Goal: Task Accomplishment & Management: Use online tool/utility

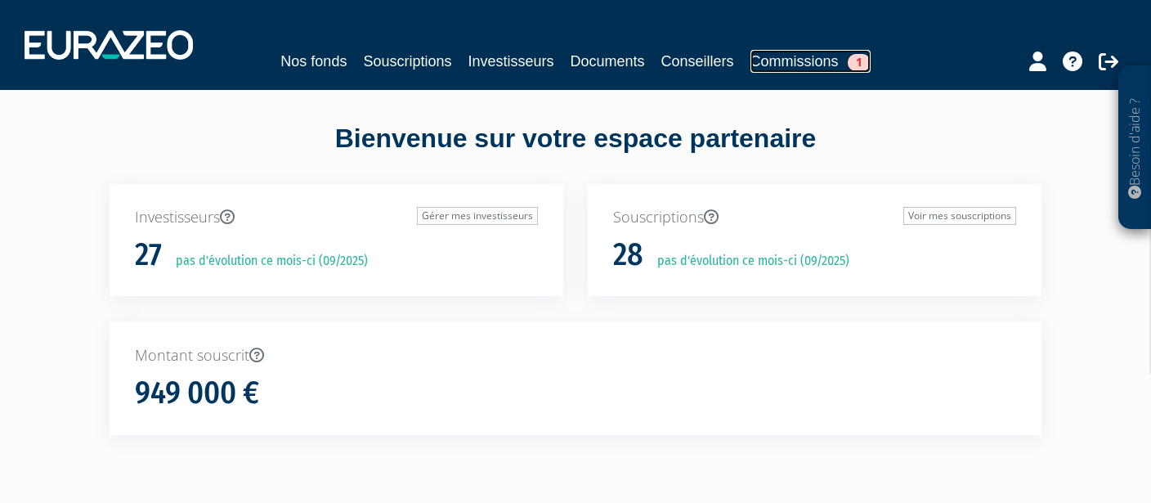
click at [830, 64] on link "Commissions 1" at bounding box center [811, 61] width 120 height 23
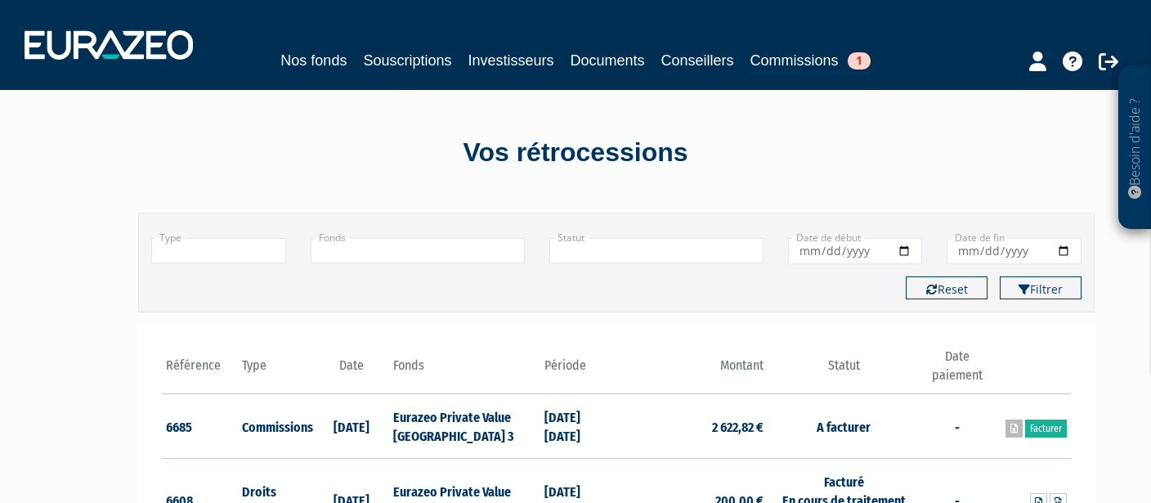
click at [1011, 429] on icon at bounding box center [1014, 429] width 7 height 10
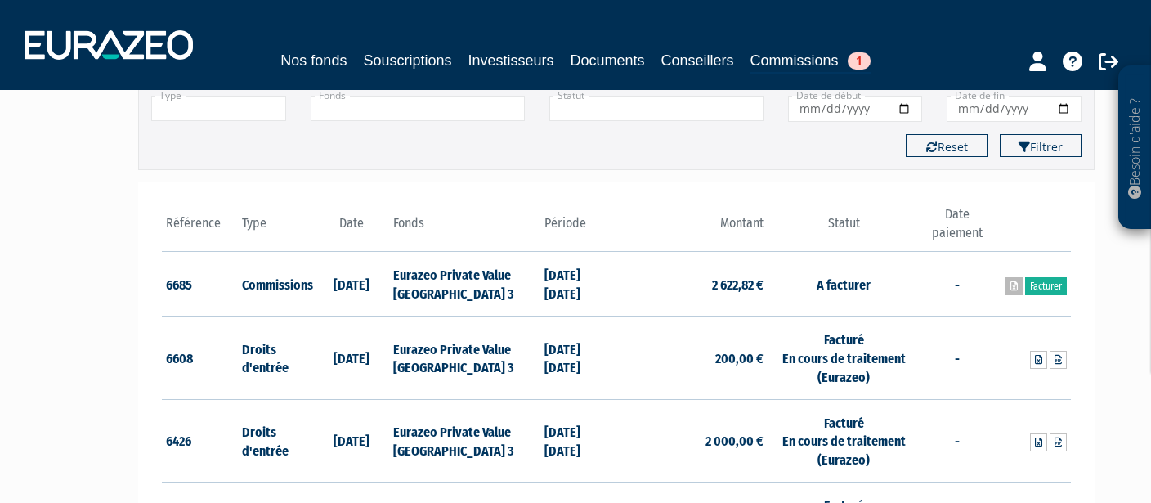
scroll to position [144, 0]
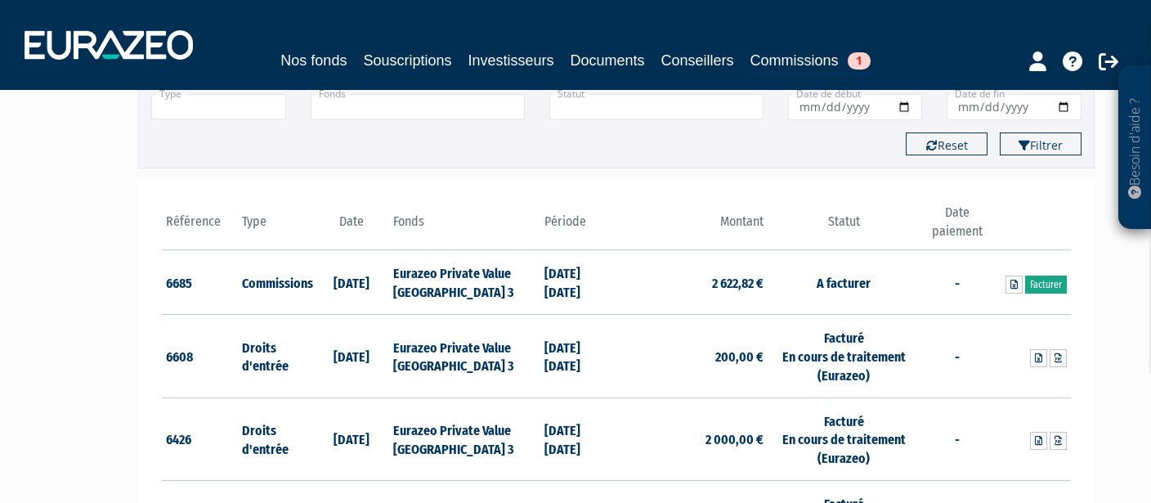
click at [1042, 284] on link "Facturer" at bounding box center [1046, 285] width 42 height 18
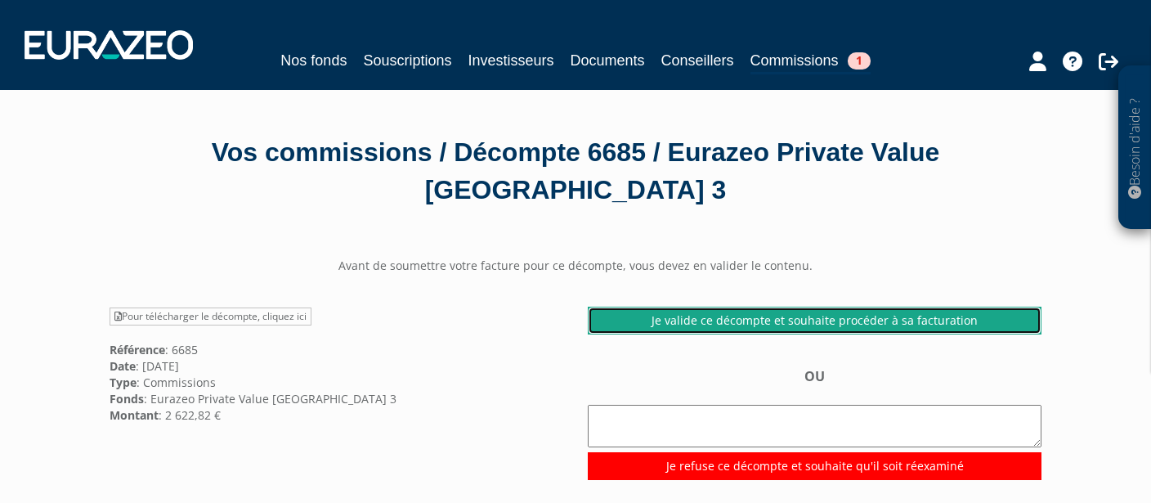
click at [805, 321] on link "Je valide ce décompte et souhaite procéder à sa facturation" at bounding box center [815, 321] width 454 height 28
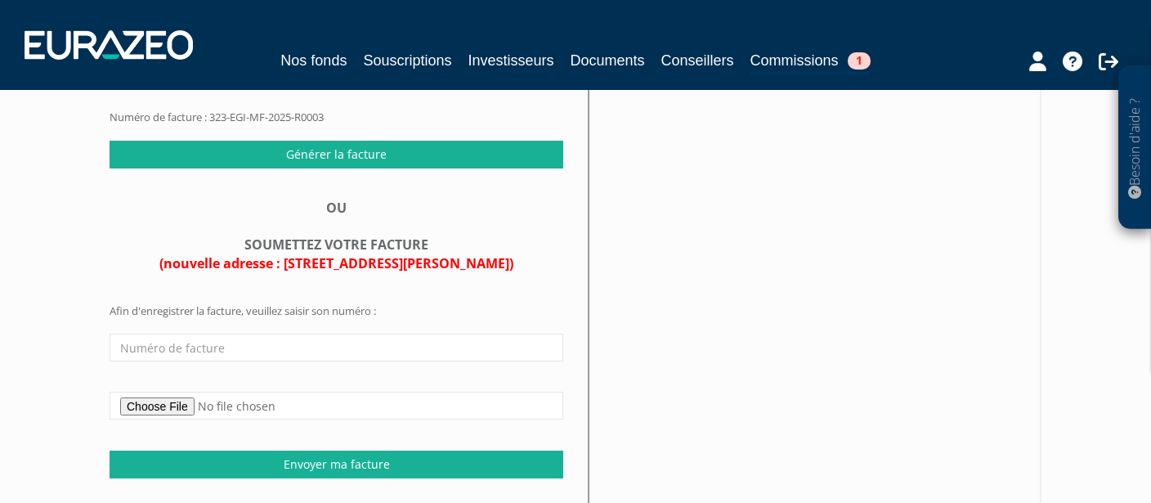
scroll to position [146, 0]
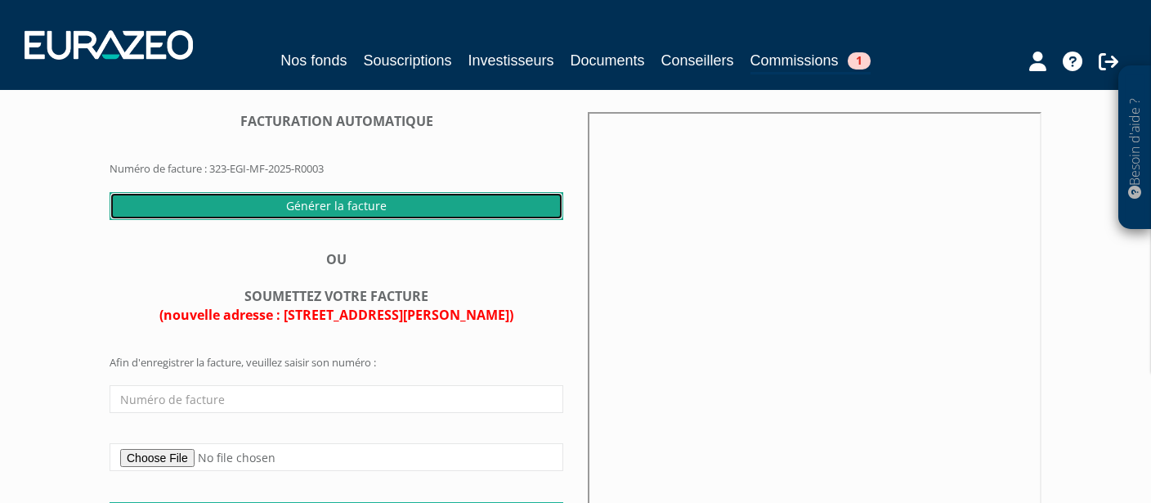
click at [391, 210] on input "Générer la facture" at bounding box center [337, 206] width 454 height 28
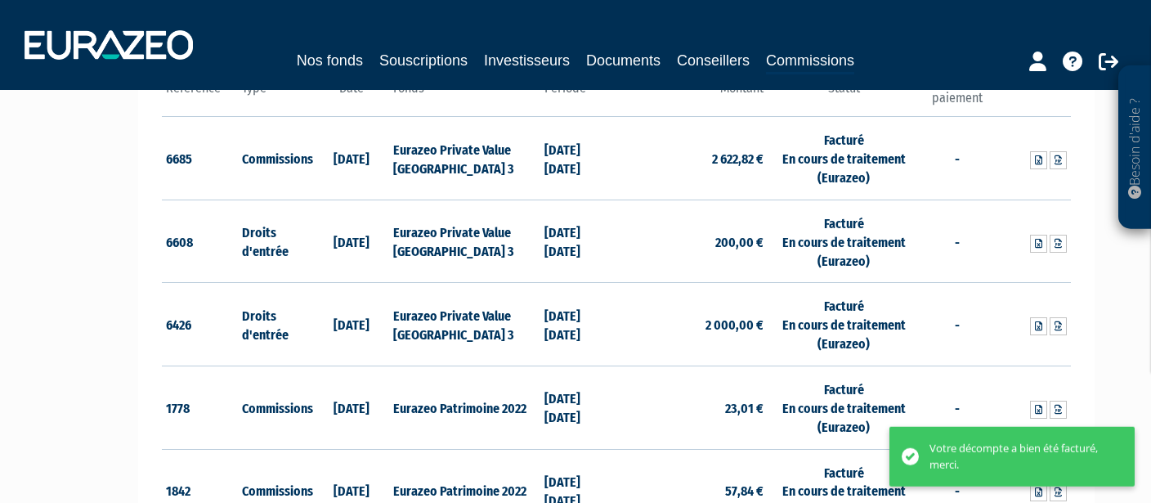
scroll to position [288, 0]
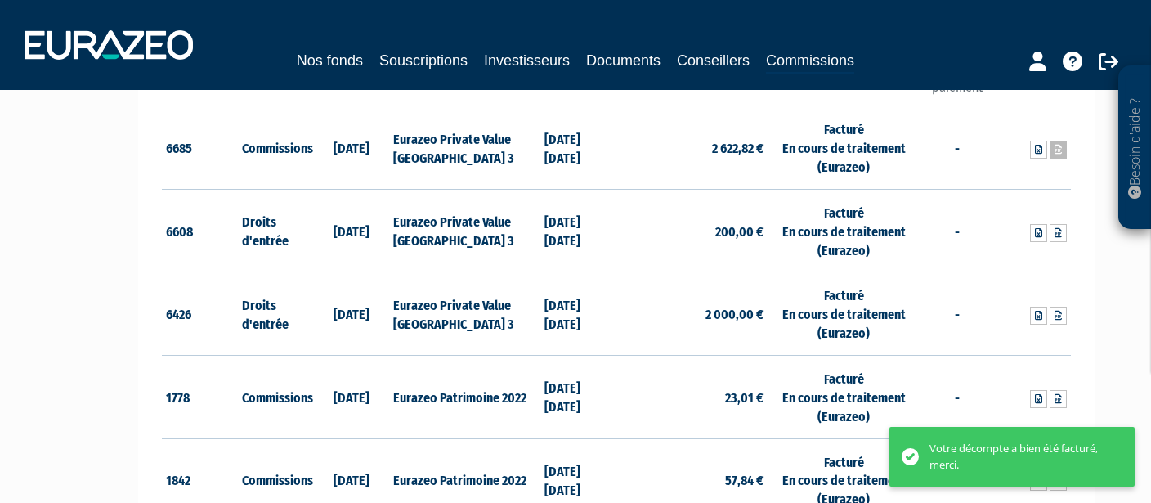
click at [1059, 146] on icon at bounding box center [1058, 150] width 7 height 10
